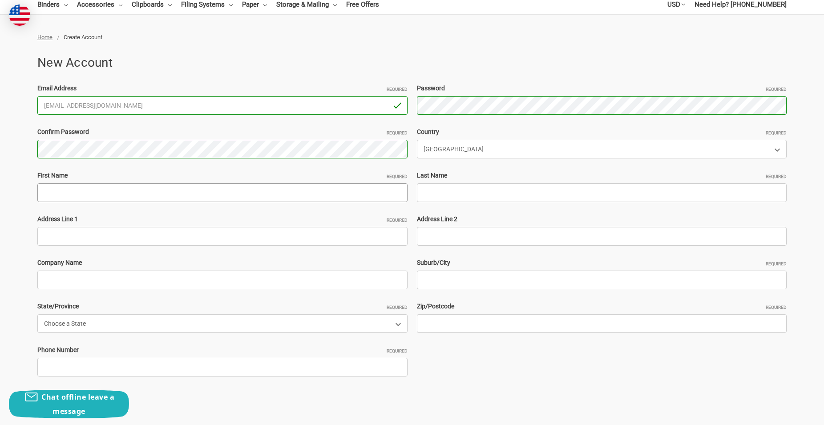
click at [234, 195] on input "First Name Required" at bounding box center [222, 192] width 370 height 19
paste input "Linwood M. Long Jr."
click at [278, 198] on input "Linwood M. Long Jr." at bounding box center [222, 192] width 370 height 19
drag, startPoint x: 79, startPoint y: 191, endPoint x: 100, endPoint y: 198, distance: 22.1
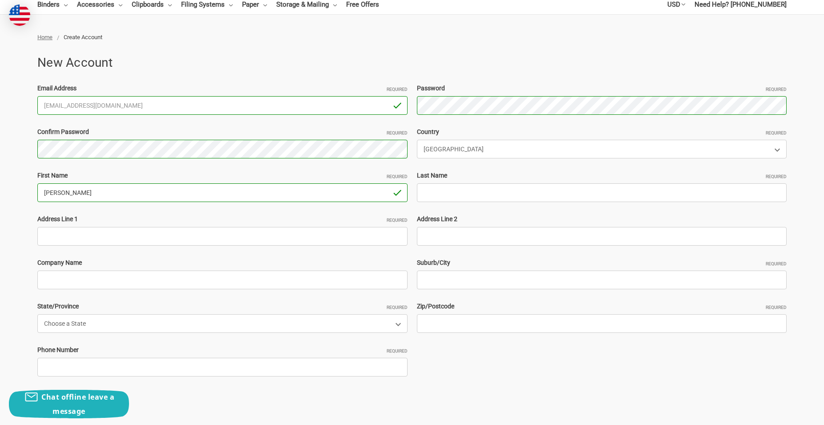
click at [100, 198] on input "Linwood M. Long Jr." at bounding box center [222, 192] width 370 height 19
type input "Linwood M. ."
click at [444, 196] on input "Last Name Required" at bounding box center [602, 192] width 370 height 19
paste input "Long Jr"
type input "Long Jr"
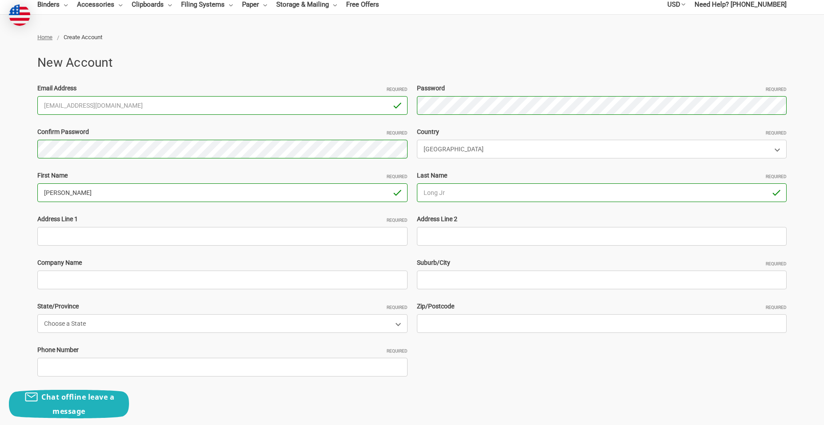
click at [130, 187] on input "Linwood M. ." at bounding box center [222, 192] width 370 height 19
type input "Linwood M"
click at [111, 227] on div "Address Line 1 Required" at bounding box center [222, 229] width 379 height 31
click at [137, 236] on input "Address Line 1 Required" at bounding box center [222, 236] width 370 height 19
paste input "14814 Mills park cypress Texas 77429"
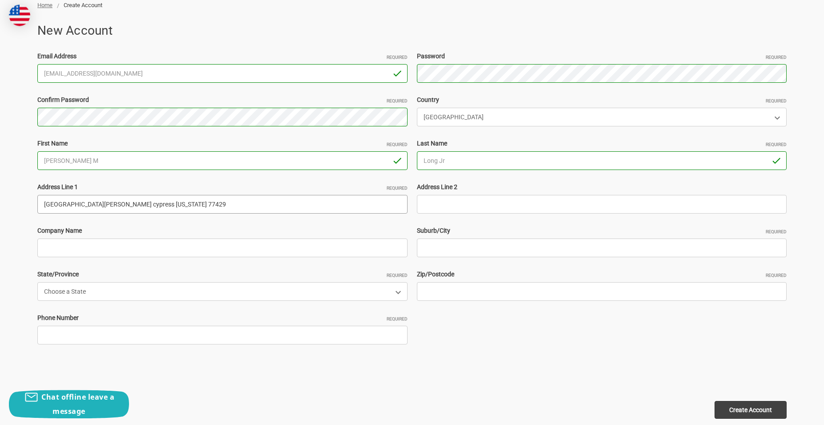
scroll to position [136, 0]
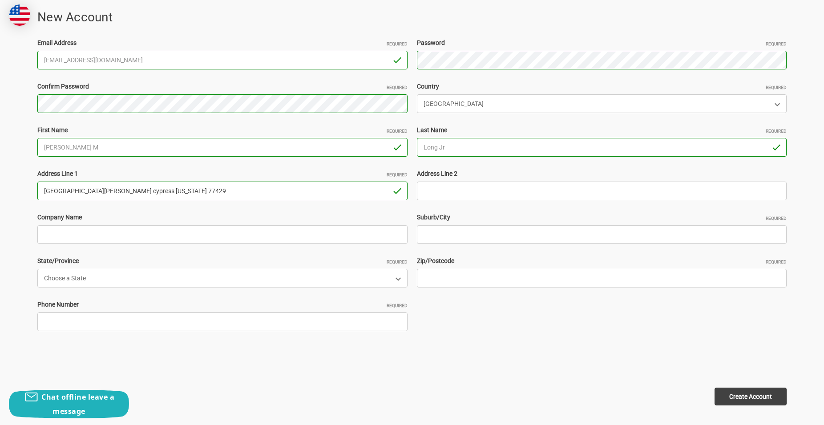
click at [170, 187] on input "14814 Mills park cypress Texas 77429" at bounding box center [222, 190] width 370 height 19
type input "14814 Mills park cypress Texas"
click at [500, 272] on input "Zip/Postcode Required" at bounding box center [602, 278] width 370 height 19
paste input "77429"
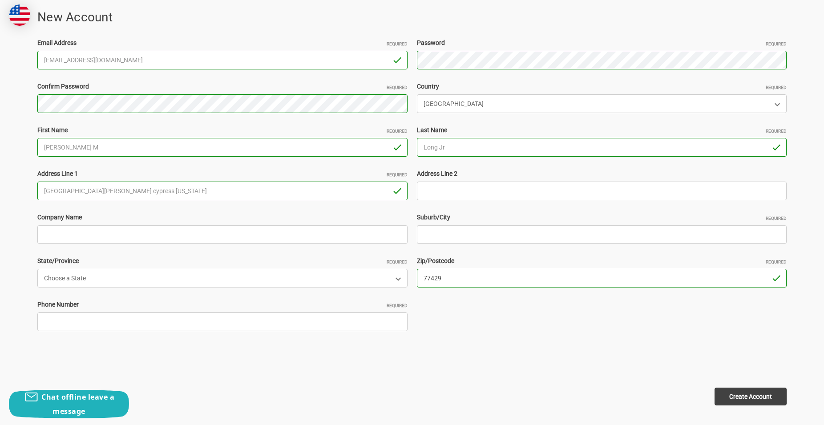
type input "77429"
click at [94, 193] on input "14814 Mills park cypress Texas" at bounding box center [222, 190] width 370 height 19
type input "14814 Mills park Texas"
drag, startPoint x: 473, startPoint y: 237, endPoint x: 493, endPoint y: 244, distance: 21.7
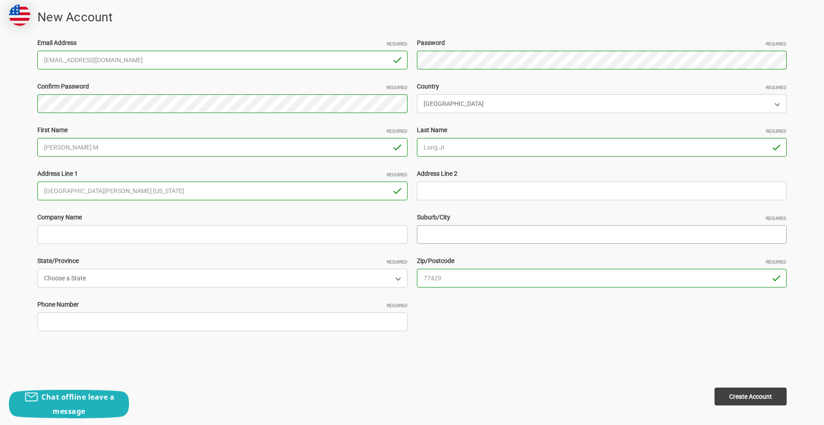
click at [472, 237] on input "Suburb/City Required" at bounding box center [602, 234] width 370 height 19
paste input "cypress"
type input "cypress"
click at [37, 269] on select "Choose a State Alabama Alaska American Samoa Arizona Arkansas Armed Forces Afri…" at bounding box center [222, 278] width 370 height 19
select select "Texas"
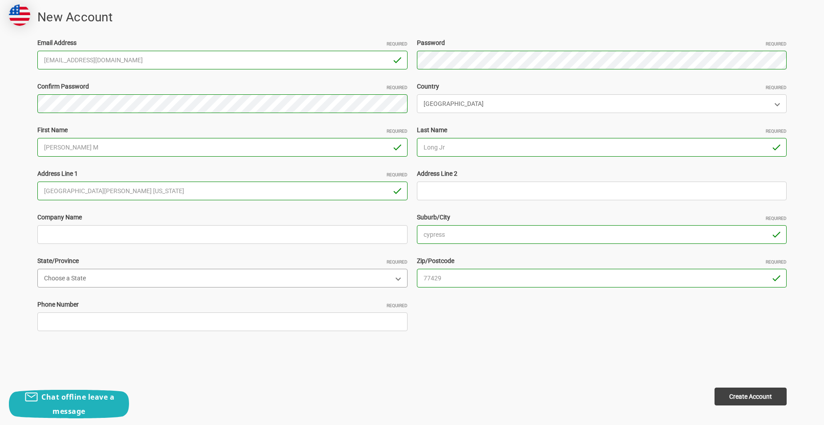
click option "Texas" at bounding box center [0, 0] width 0 height 0
drag, startPoint x: 95, startPoint y: 188, endPoint x: 146, endPoint y: 196, distance: 52.1
click at [120, 192] on input "14814 Mills park Texas" at bounding box center [222, 190] width 370 height 19
type input "14814 Mills park"
click at [89, 326] on input "Phone Number Required" at bounding box center [222, 321] width 370 height 19
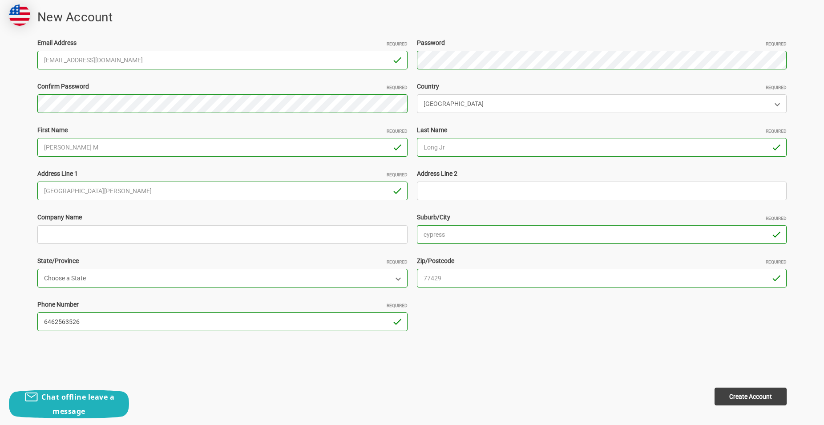
type input "6462563526"
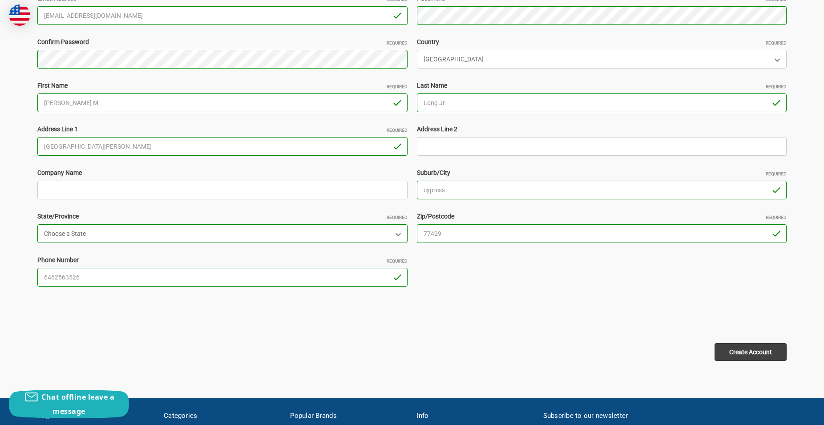
scroll to position [227, 0]
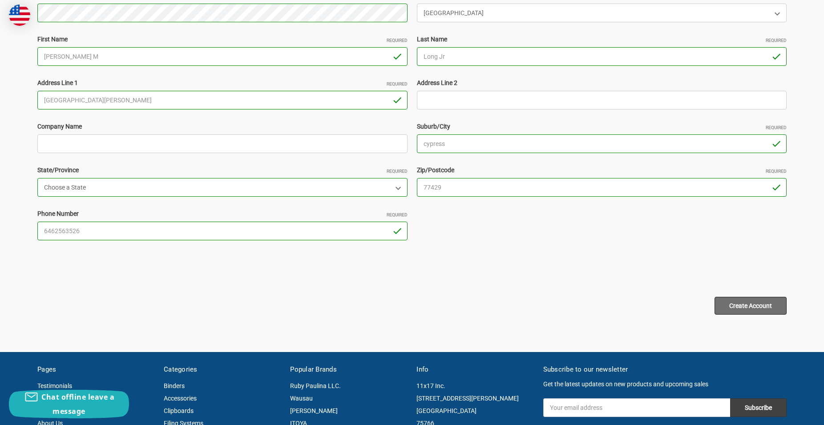
click at [757, 305] on input "Create Account" at bounding box center [750, 306] width 72 height 18
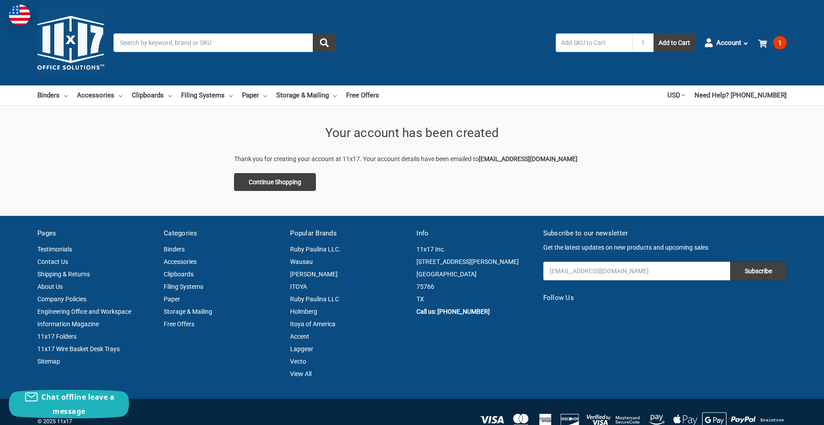
click at [769, 42] on span at bounding box center [764, 42] width 12 height 9
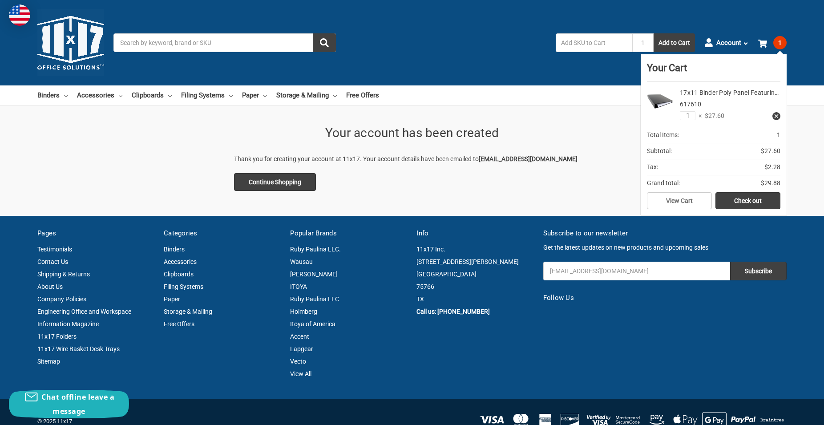
click at [738, 200] on link "Check out" at bounding box center [747, 200] width 65 height 17
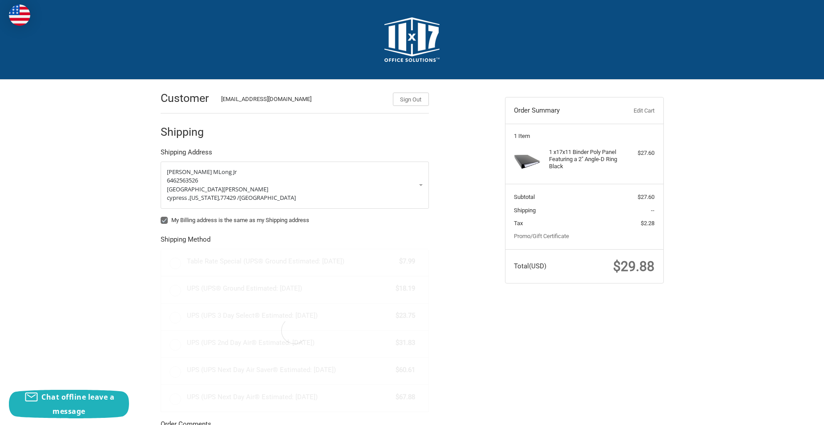
radio input "true"
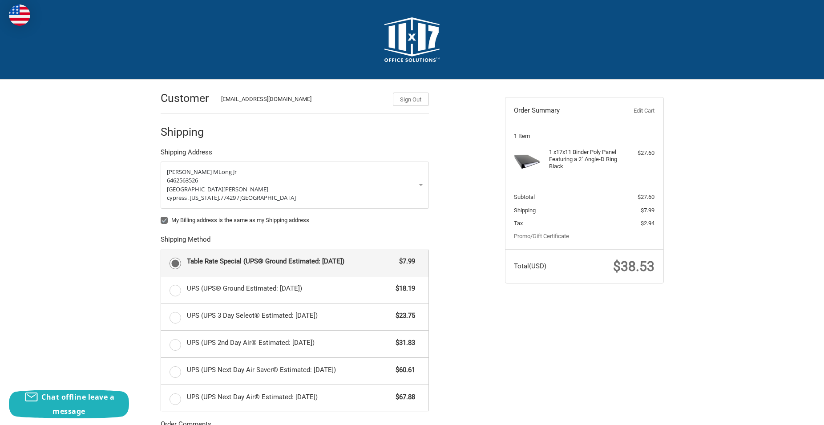
click at [166, 219] on label "My Billing address is the same as my Shipping address" at bounding box center [295, 220] width 268 height 7
click at [161, 216] on input "My Billing address is the same as my Shipping address" at bounding box center [161, 216] width 0 height 0
checkbox input "false"
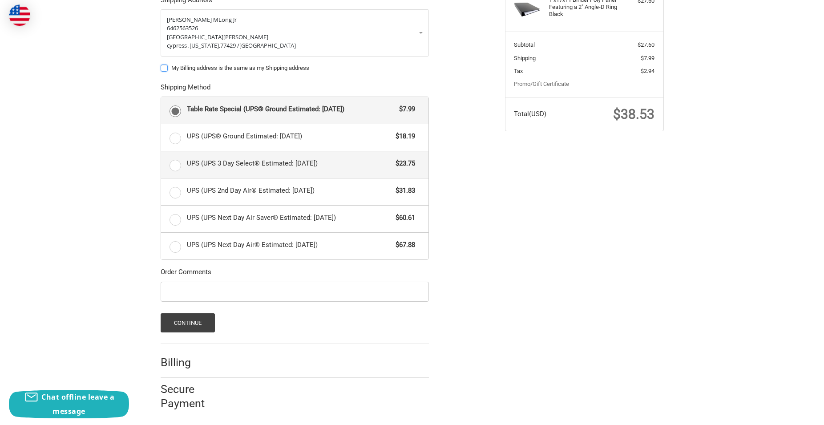
scroll to position [156, 0]
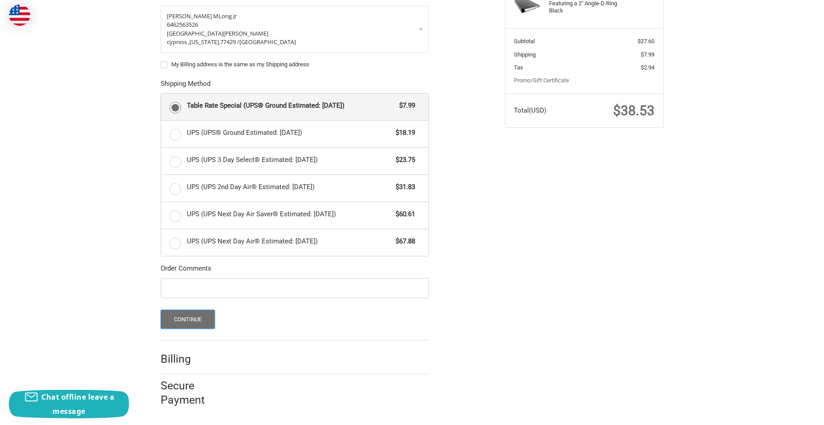
click at [197, 317] on button "Continue" at bounding box center [188, 319] width 55 height 19
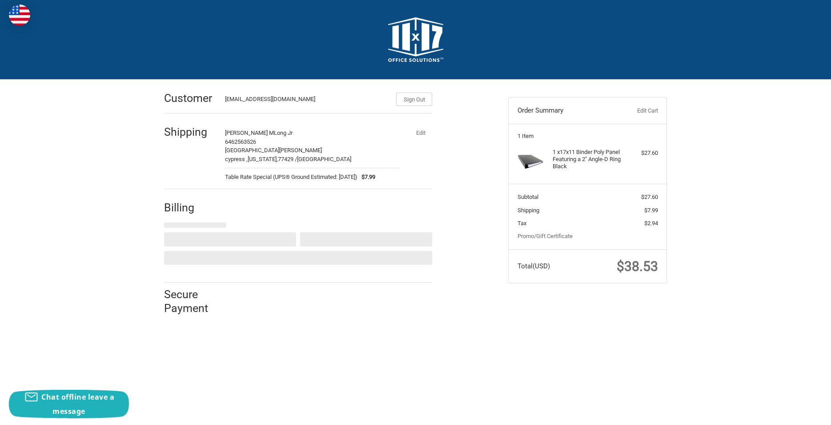
select select "US"
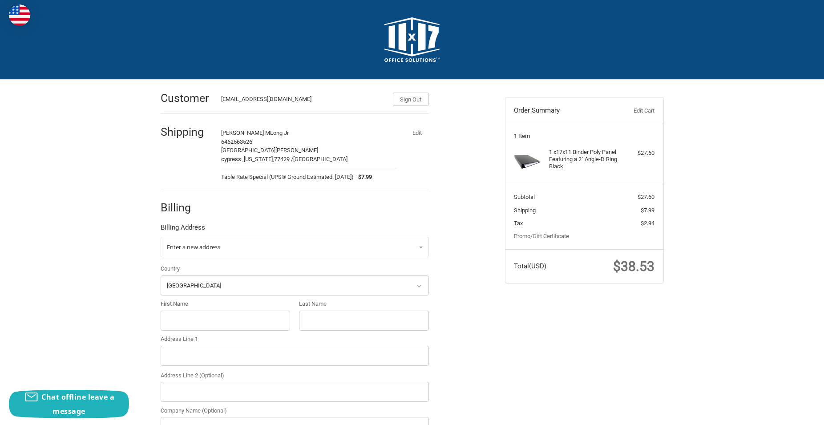
click at [638, 109] on link "Edit Cart" at bounding box center [632, 110] width 44 height 9
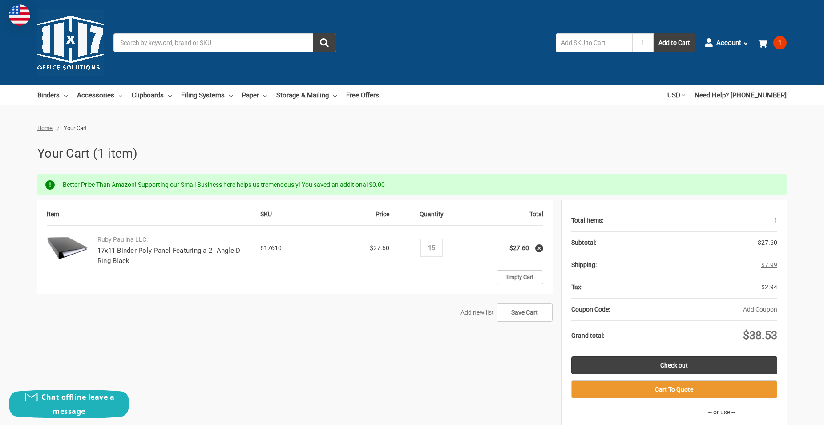
click at [411, 283] on td "Empty Cart" at bounding box center [431, 277] width 223 height 14
click at [438, 246] on input "15" at bounding box center [431, 248] width 16 height 8
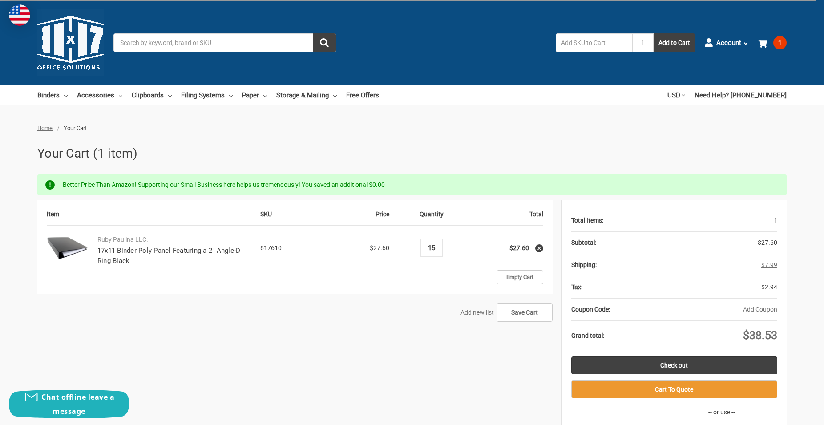
click at [438, 247] on input "15" at bounding box center [431, 248] width 16 height 8
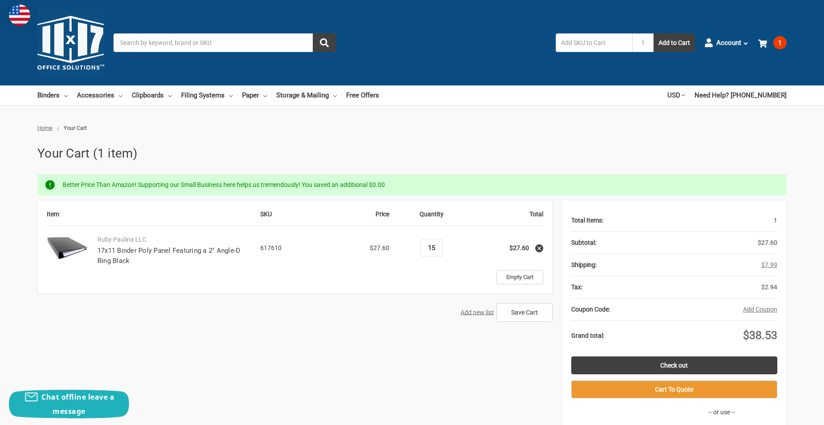
click at [438, 247] on input "15" at bounding box center [431, 248] width 16 height 8
click at [442, 249] on div "Decrease Quantity: 15 Increase Quantity:" at bounding box center [431, 248] width 22 height 18
click at [437, 247] on input "15" at bounding box center [431, 248] width 16 height 8
click at [438, 248] on input "15" at bounding box center [431, 248] width 16 height 8
click at [439, 249] on input "15" at bounding box center [431, 248] width 16 height 8
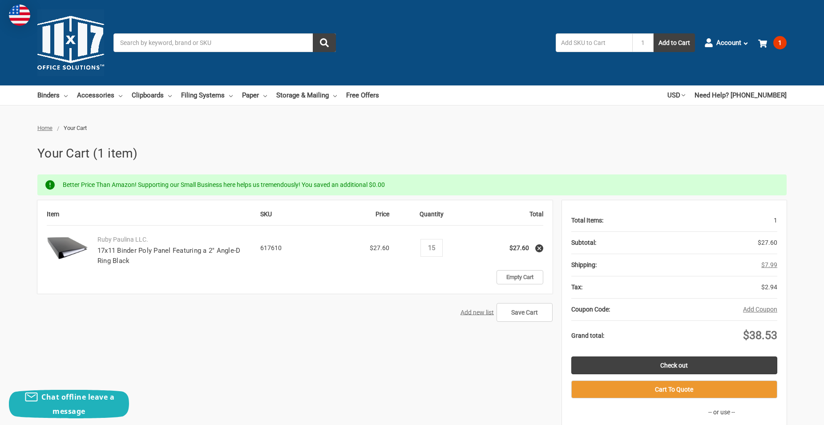
click at [440, 249] on div "Decrease Quantity: 15 Increase Quantity:" at bounding box center [431, 248] width 22 height 18
click at [524, 311] on input "Save Cart" at bounding box center [524, 312] width 56 height 19
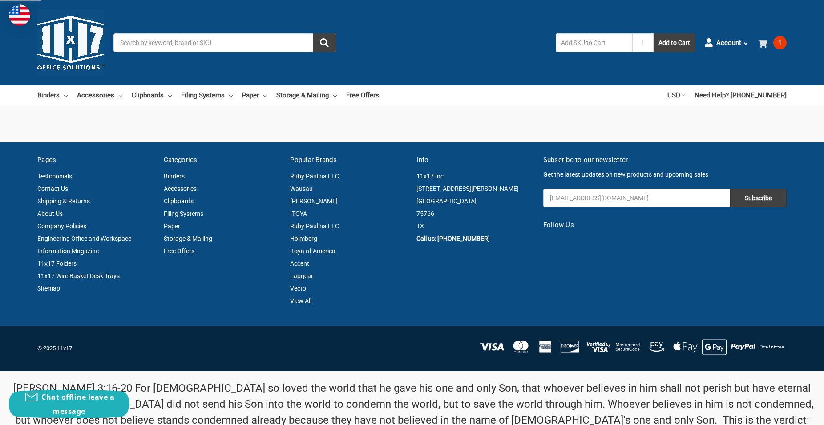
click at [765, 43] on use at bounding box center [762, 44] width 9 height 8
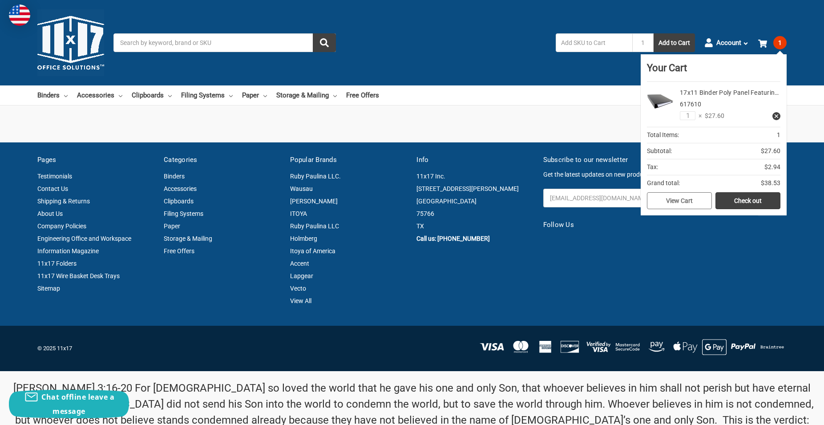
click at [695, 207] on link "View Cart" at bounding box center [679, 200] width 65 height 17
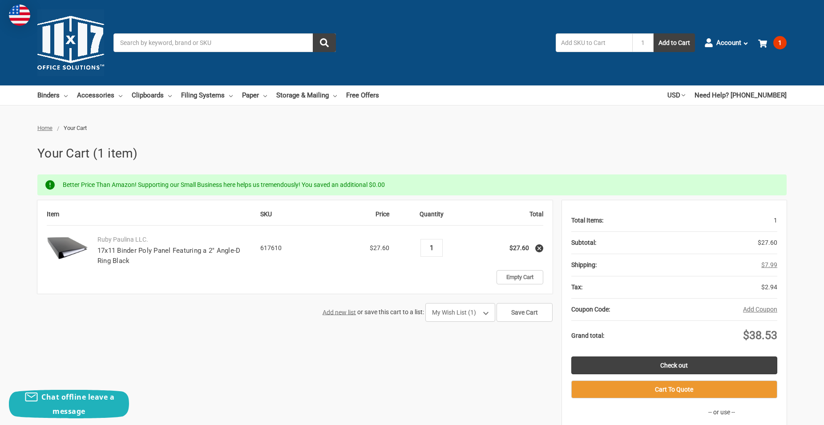
click at [435, 247] on input "1" at bounding box center [431, 248] width 16 height 8
click at [439, 250] on input "1" at bounding box center [431, 248] width 16 height 8
click at [436, 248] on input "1" at bounding box center [431, 248] width 16 height 8
type input "15"
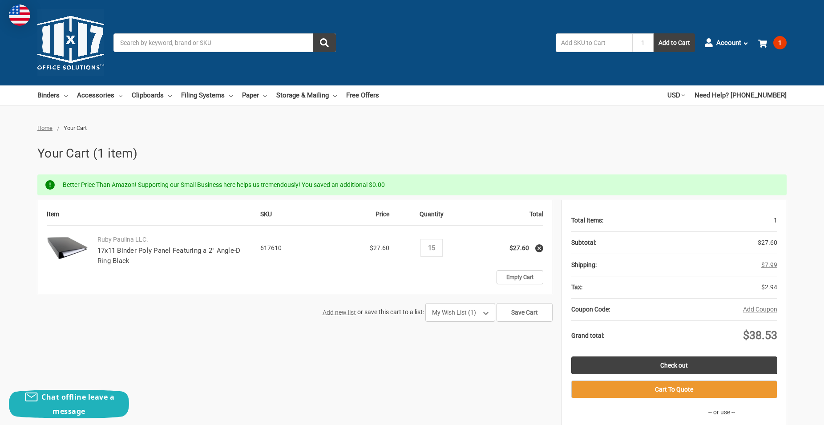
click at [448, 274] on td "Empty Cart" at bounding box center [431, 277] width 223 height 14
click at [641, 361] on link "Check out" at bounding box center [674, 365] width 206 height 18
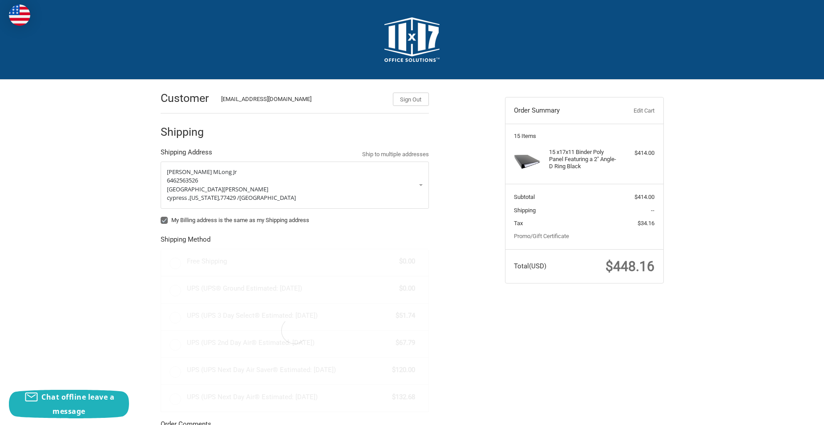
radio input "true"
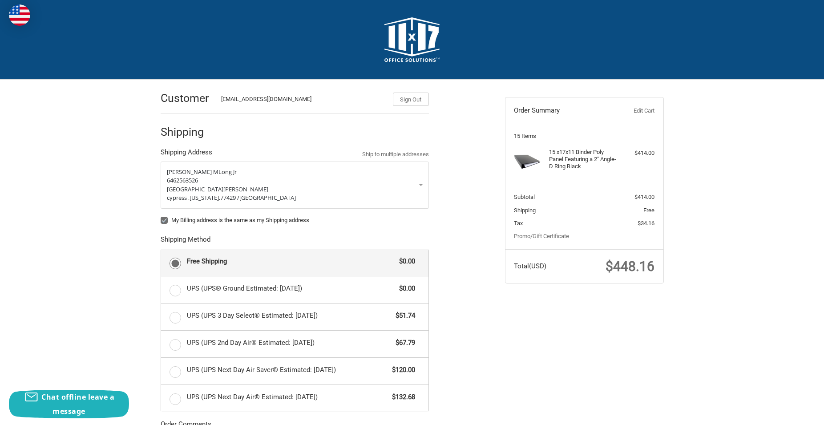
click at [169, 219] on label "My Billing address is the same as my Shipping address" at bounding box center [295, 220] width 268 height 7
click at [161, 216] on input "My Billing address is the same as my Shipping address" at bounding box center [161, 216] width 0 height 0
checkbox input "false"
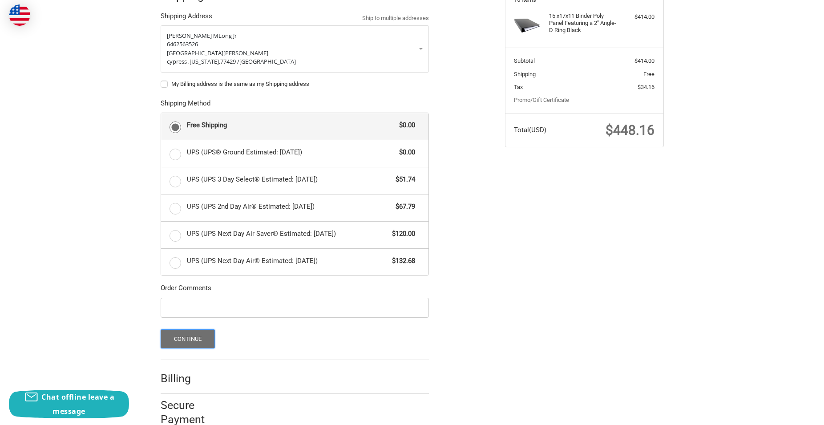
click at [192, 335] on button "Continue" at bounding box center [188, 338] width 55 height 19
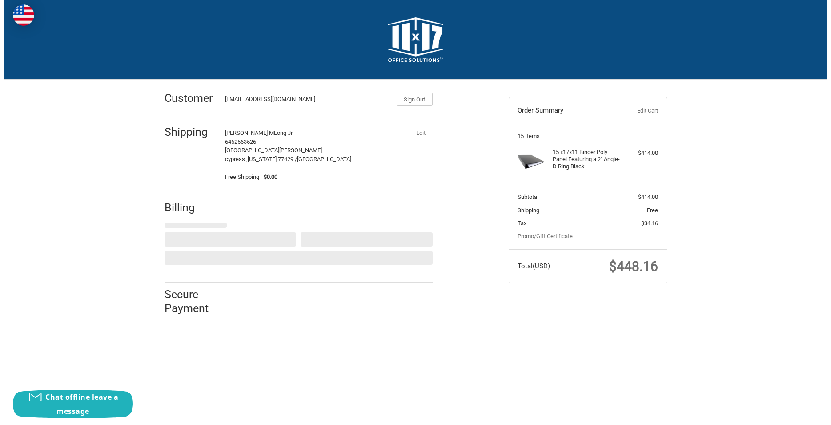
scroll to position [0, 0]
select select "US"
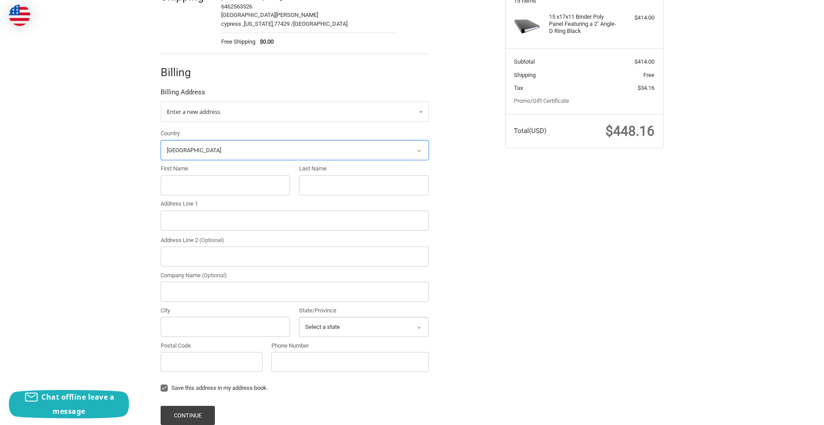
scroll to position [195, 0]
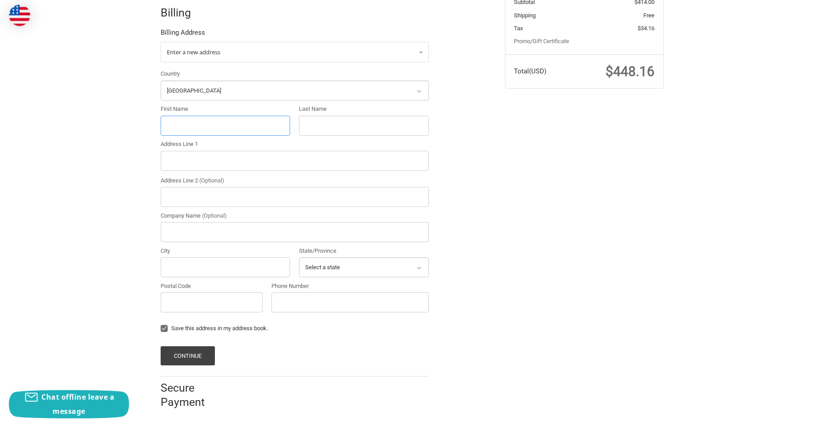
click at [222, 127] on input "First Name" at bounding box center [226, 126] width 130 height 20
paste input "[PERSON_NAME]"
drag, startPoint x: 201, startPoint y: 126, endPoint x: 271, endPoint y: 126, distance: 70.3
click at [271, 126] on input "[PERSON_NAME]" at bounding box center [226, 126] width 130 height 20
type input "[PERSON_NAME]"
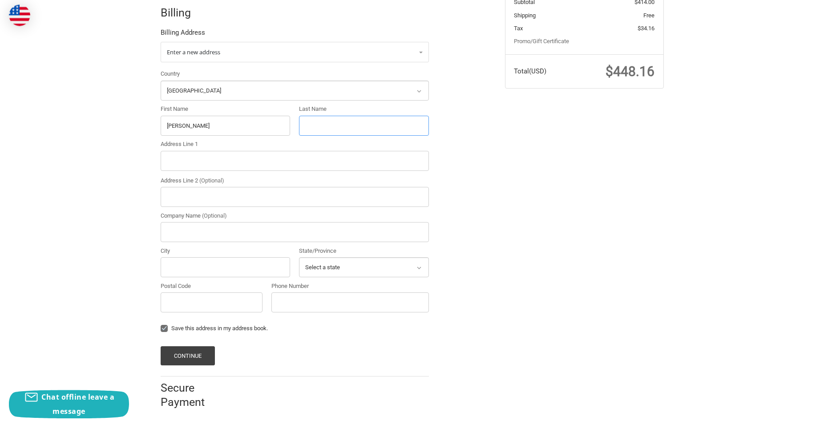
click at [343, 123] on input "Last Name" at bounding box center [364, 126] width 130 height 20
paste input "Long Jr"
type input "Long Jr"
click at [222, 165] on input "Address Line 1" at bounding box center [295, 161] width 268 height 20
paste input "[STREET_ADDRESS][US_STATE]"
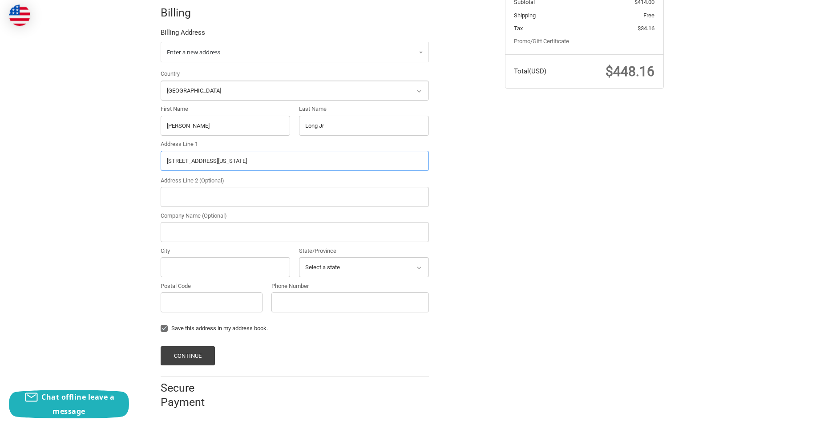
click at [376, 159] on input "[STREET_ADDRESS][US_STATE]" at bounding box center [295, 161] width 268 height 20
type input "[STREET_ADDRESS][US_STATE]"
drag, startPoint x: 210, startPoint y: 304, endPoint x: 258, endPoint y: 261, distance: 64.3
click at [211, 304] on input "Postal Code" at bounding box center [212, 302] width 102 height 20
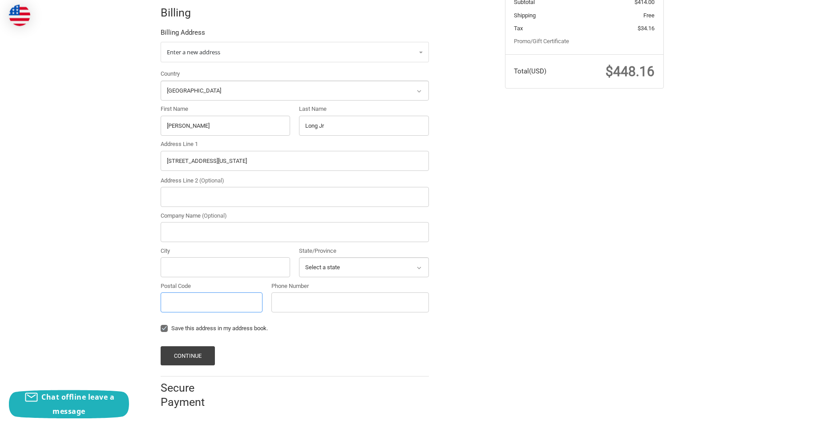
paste input "28277"
type input "28277"
click at [301, 158] on input "[STREET_ADDRESS][US_STATE]" at bounding box center [295, 161] width 268 height 20
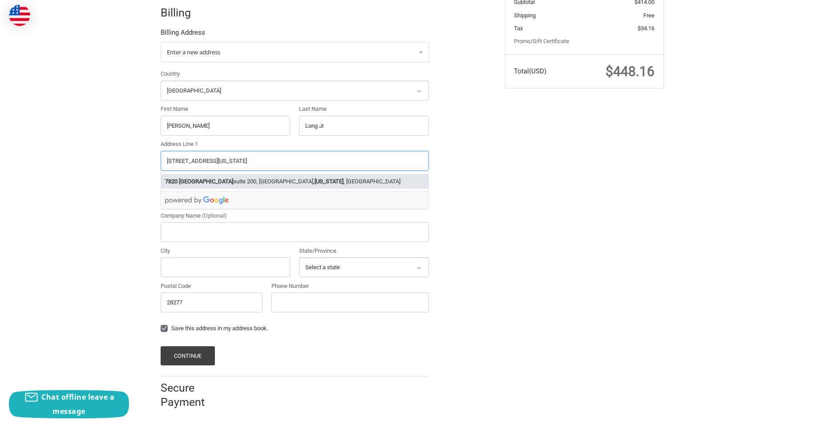
click at [327, 181] on strong "[US_STATE]" at bounding box center [328, 181] width 29 height 9
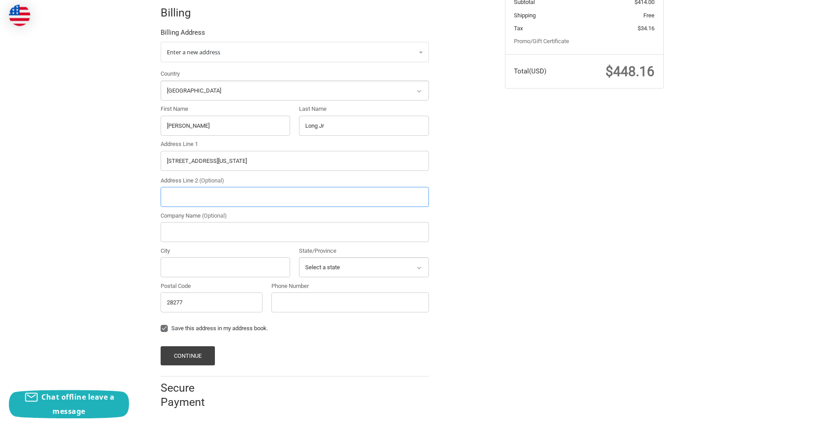
type input "[STREET_ADDRESS]"
type input "suite 200"
type input "Charlotte"
select select "NC"
click at [300, 297] on input "Phone Number" at bounding box center [349, 302] width 157 height 20
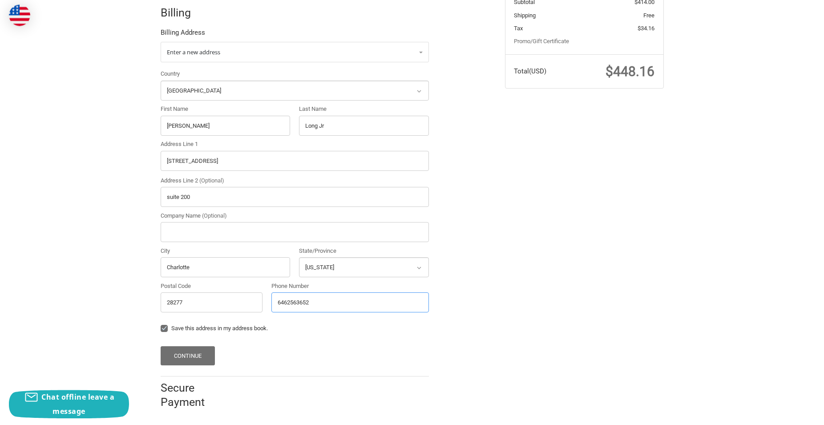
type input "6462563652"
click at [182, 354] on button "Continue" at bounding box center [188, 355] width 55 height 19
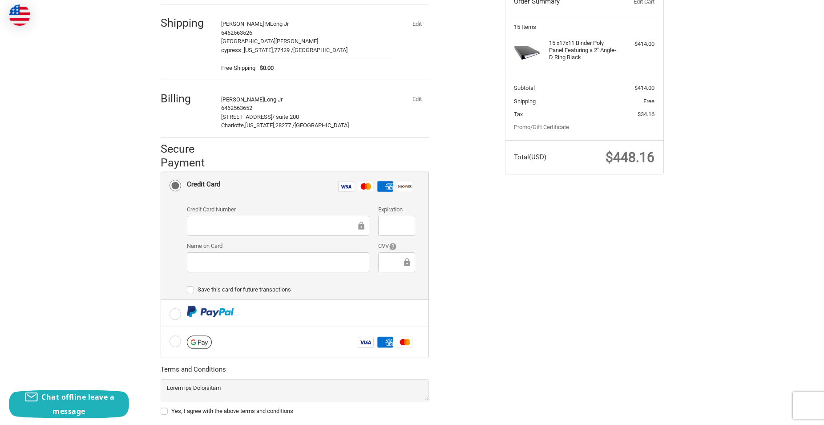
scroll to position [111, 0]
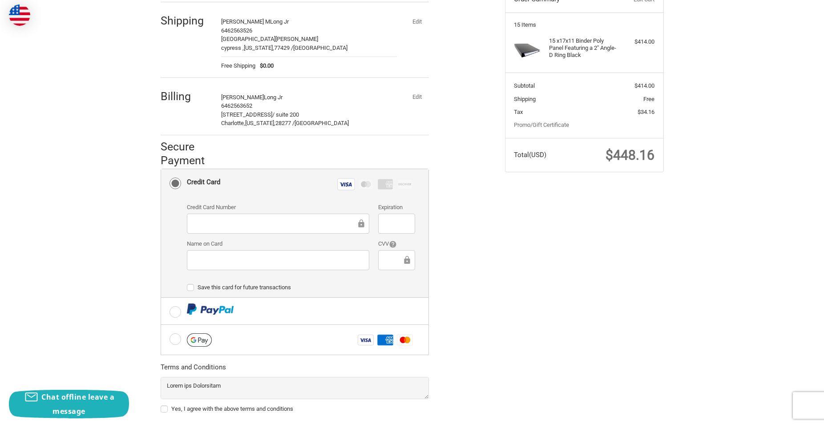
click at [398, 216] on div at bounding box center [396, 223] width 37 height 20
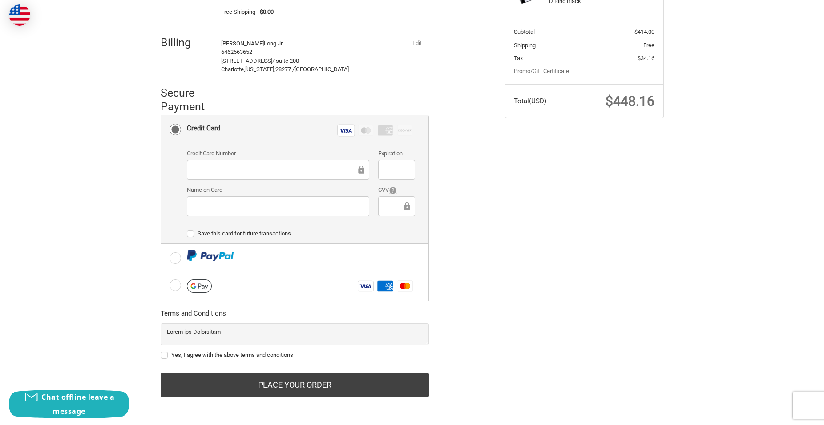
click at [162, 354] on label "Yes, I agree with the above terms and conditions" at bounding box center [295, 354] width 268 height 7
click at [161, 351] on input "Yes, I agree with the above terms and conditions" at bounding box center [161, 350] width 0 height 0
checkbox input "true"
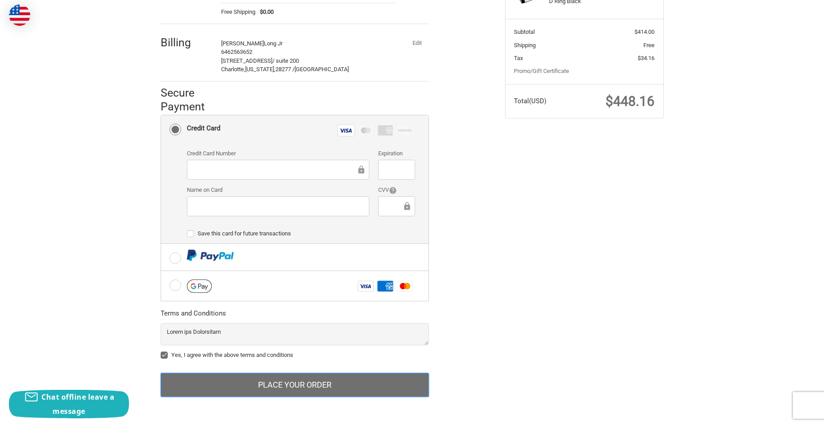
click at [195, 374] on button "Place Your Order" at bounding box center [295, 385] width 268 height 24
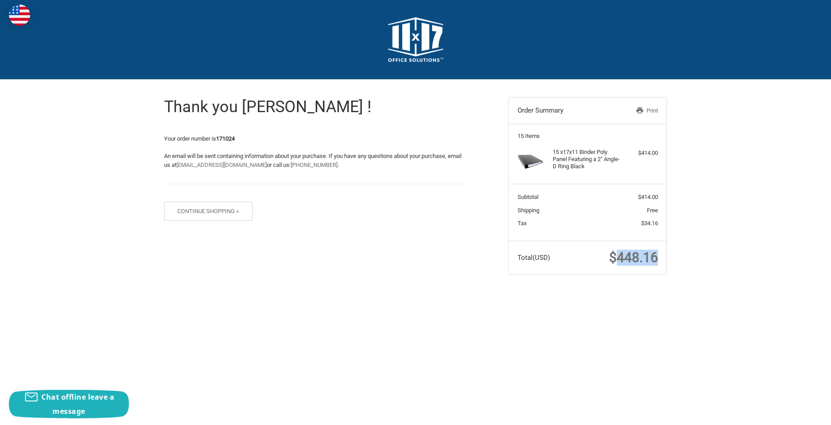
drag, startPoint x: 640, startPoint y: 261, endPoint x: 657, endPoint y: 261, distance: 16.5
click at [657, 261] on span "$448.16" at bounding box center [633, 258] width 49 height 16
copy span "448.16"
click at [435, 44] on img at bounding box center [415, 39] width 55 height 44
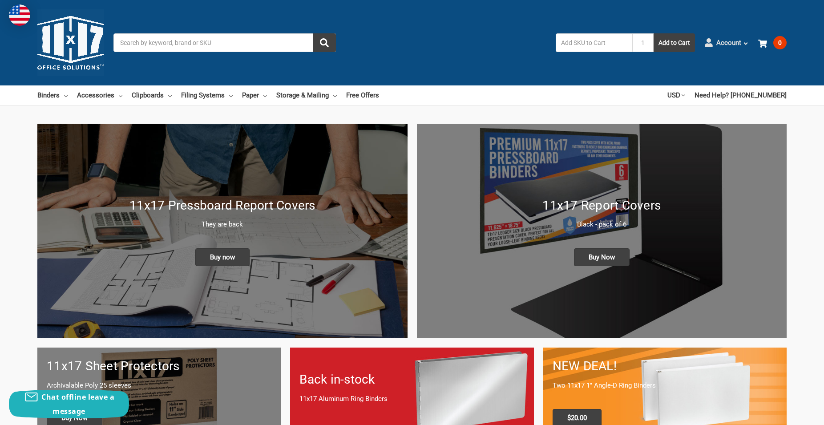
click at [719, 39] on span "Account" at bounding box center [728, 43] width 25 height 10
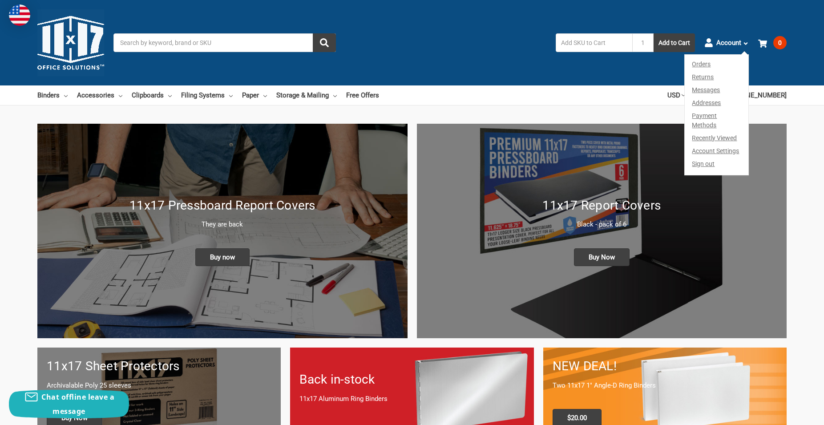
click at [702, 66] on link "Orders" at bounding box center [717, 63] width 64 height 16
